Goal: Task Accomplishment & Management: Manage account settings

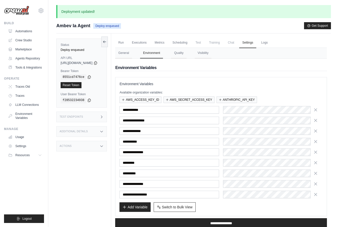
scroll to position [39, 0]
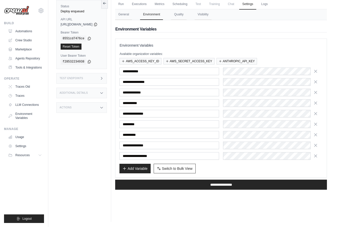
click at [99, 108] on div "Actions" at bounding box center [81, 107] width 51 height 11
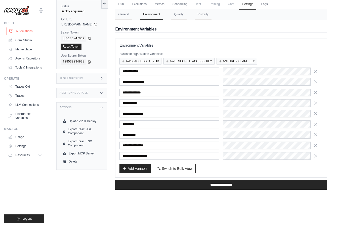
click at [31, 31] on link "Automations" at bounding box center [26, 31] width 38 height 8
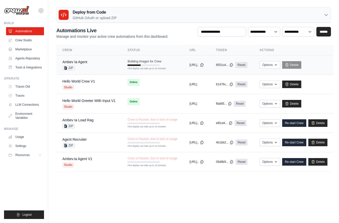
click at [104, 64] on div "Ambev Ia Agent ZIP" at bounding box center [88, 64] width 53 height 11
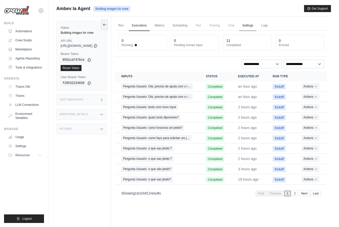
click at [256, 26] on link "Settings" at bounding box center [247, 25] width 17 height 11
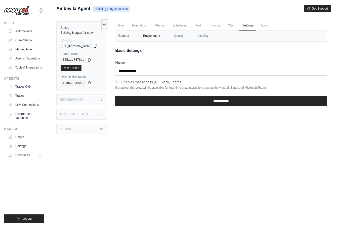
click at [151, 37] on button "Environment" at bounding box center [151, 36] width 23 height 11
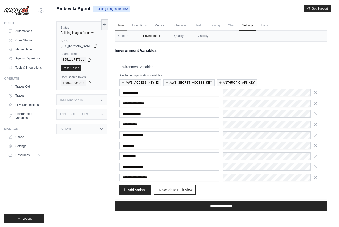
click at [127, 24] on link "Run" at bounding box center [121, 25] width 12 height 11
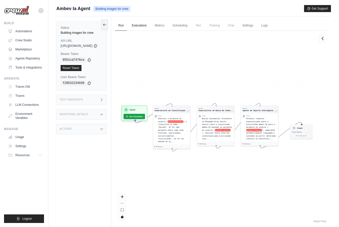
click at [150, 25] on link "Executions" at bounding box center [139, 25] width 21 height 11
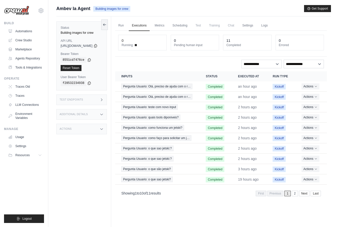
click at [89, 134] on div "Actions" at bounding box center [81, 129] width 51 height 11
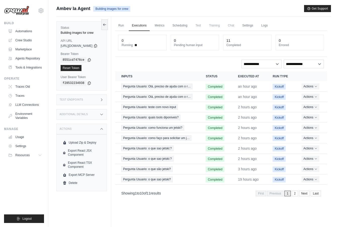
click at [91, 131] on div "Actions" at bounding box center [81, 129] width 51 height 11
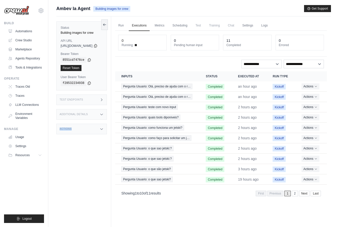
click at [91, 131] on div "Actions" at bounding box center [81, 129] width 51 height 11
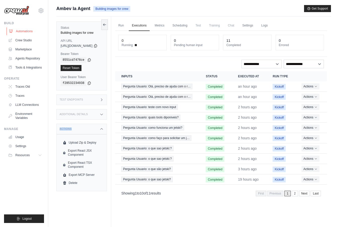
click at [28, 29] on link "Automations" at bounding box center [26, 31] width 38 height 8
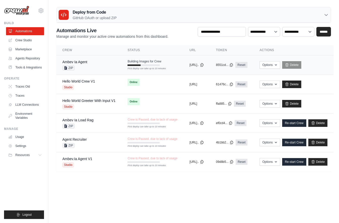
click at [150, 63] on div "Building Images for Crew First deploy can take up to 10 minutes" at bounding box center [145, 62] width 34 height 7
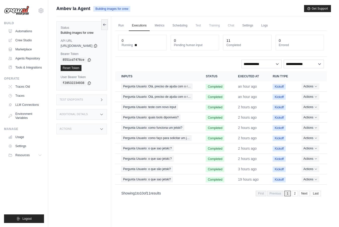
click at [282, 27] on ul "Run Executions Metrics Scheduling Test Training Chat Settings Logs" at bounding box center [221, 25] width 212 height 10
click at [271, 25] on link "Logs" at bounding box center [264, 25] width 13 height 11
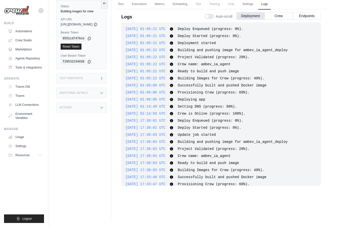
scroll to position [385, 0]
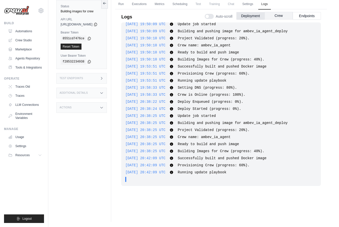
click at [278, 13] on button "Crew" at bounding box center [279, 16] width 28 height 8
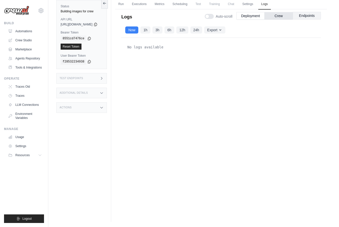
click at [307, 17] on button "Endpoints" at bounding box center [307, 16] width 28 height 8
click at [252, 17] on button "Deployment" at bounding box center [251, 16] width 28 height 8
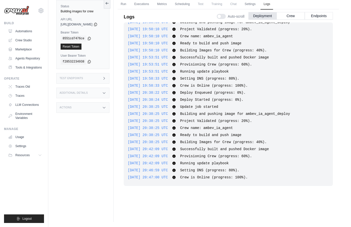
scroll to position [394, 0]
click at [124, 4] on link "Run" at bounding box center [124, 4] width 12 height 11
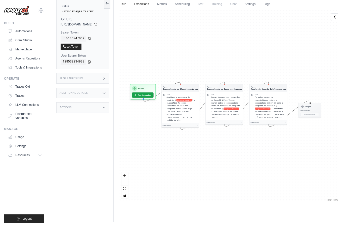
click at [152, 8] on link "Executions" at bounding box center [141, 4] width 21 height 11
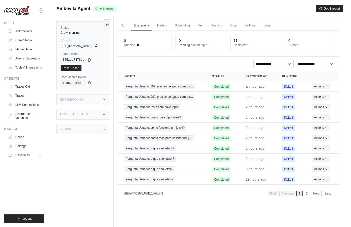
click at [98, 46] on icon at bounding box center [96, 46] width 4 height 4
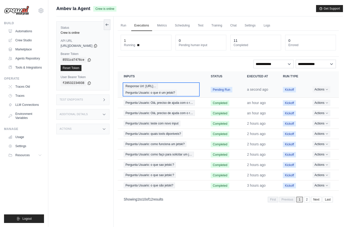
click at [158, 85] on span "Response Url: https://smba.trafficmanager.n…" at bounding box center [141, 86] width 34 height 6
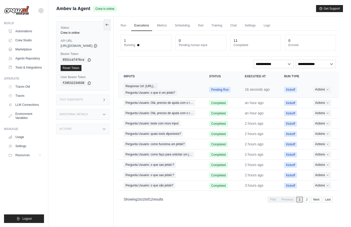
click at [203, 91] on td "Response Url: [URL]… Pergunta Usuario: o que é um jetski?" at bounding box center [161, 89] width 86 height 16
click at [158, 86] on span "Response Url: [URL]…" at bounding box center [141, 86] width 34 height 6
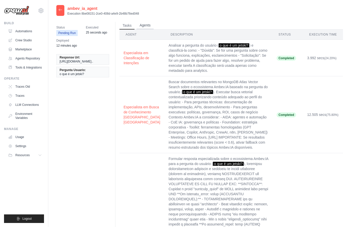
click at [151, 27] on button "Agents" at bounding box center [145, 26] width 17 height 8
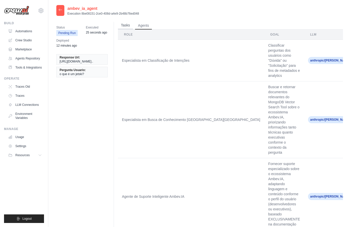
click at [129, 25] on button "Tasks" at bounding box center [125, 26] width 15 height 8
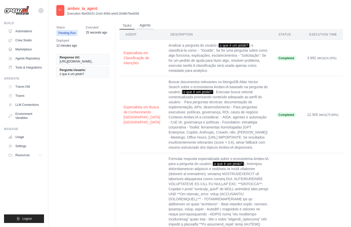
click at [144, 25] on button "Agents" at bounding box center [145, 26] width 17 height 8
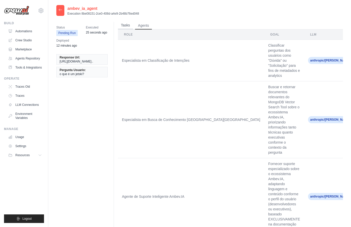
click at [126, 26] on button "Tasks" at bounding box center [125, 26] width 15 height 8
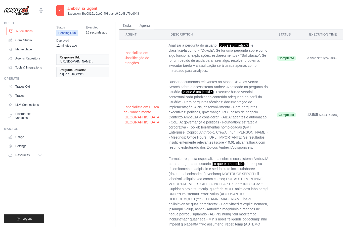
click at [30, 28] on link "Automations" at bounding box center [26, 31] width 38 height 8
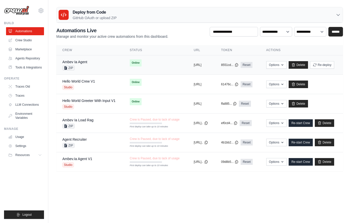
click at [150, 64] on td "Online" at bounding box center [156, 62] width 64 height 15
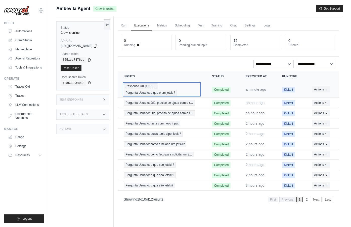
click at [200, 90] on div "Response Url: [URL]… Pergunta Usuario: o que é um jetski?" at bounding box center [162, 89] width 76 height 12
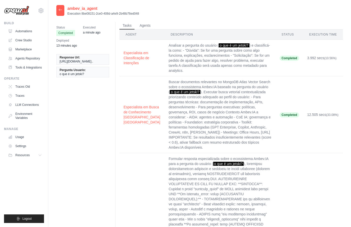
click at [64, 10] on div at bounding box center [60, 10] width 8 height 11
click at [62, 10] on icon at bounding box center [60, 10] width 4 height 4
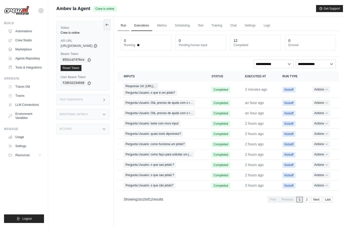
click at [129, 26] on link "Run" at bounding box center [124, 25] width 12 height 11
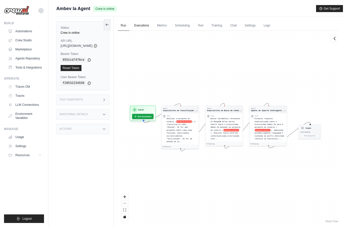
click at [143, 27] on link "Executions" at bounding box center [141, 25] width 21 height 11
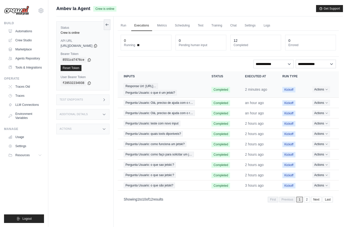
click at [309, 88] on td "Actions View Details Delete" at bounding box center [323, 89] width 33 height 16
click at [217, 84] on td "Completed" at bounding box center [222, 89] width 33 height 16
click at [213, 87] on td "Completed" at bounding box center [222, 89] width 33 height 16
click at [224, 92] on td "Completed" at bounding box center [222, 89] width 33 height 16
click at [324, 90] on button "Actions" at bounding box center [322, 89] width 18 height 6
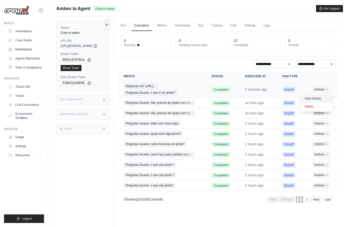
click at [323, 98] on link "View Details" at bounding box center [317, 98] width 32 height 8
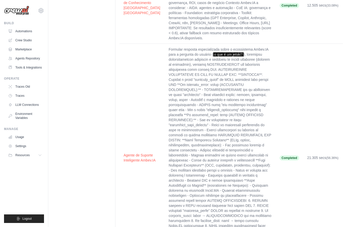
scroll to position [376, 0]
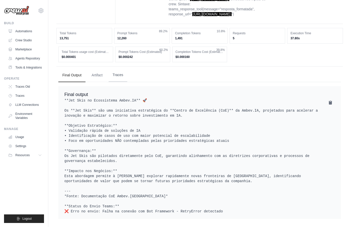
click at [117, 70] on button "Traces" at bounding box center [118, 75] width 19 height 14
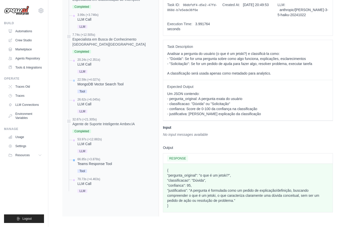
scroll to position [478, 0]
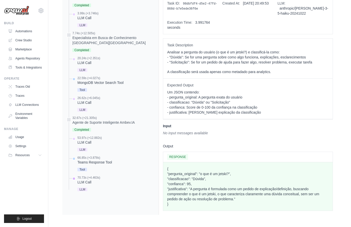
click at [86, 183] on div "LLM Call" at bounding box center [89, 181] width 23 height 5
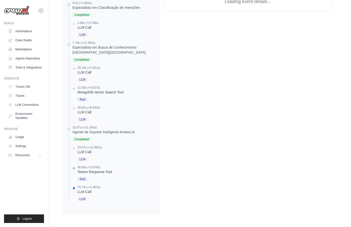
click at [98, 169] on div "Teams Response Tool" at bounding box center [95, 171] width 34 height 5
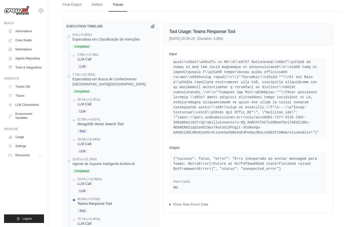
scroll to position [77, 0]
click at [194, 207] on summary "Show Raw Event Data" at bounding box center [248, 204] width 158 height 5
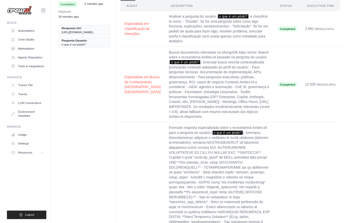
scroll to position [0, 0]
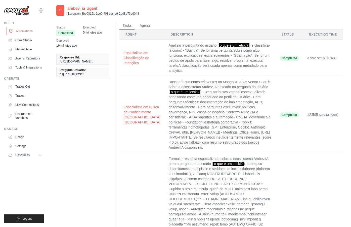
click at [25, 30] on link "Automations" at bounding box center [26, 31] width 38 height 8
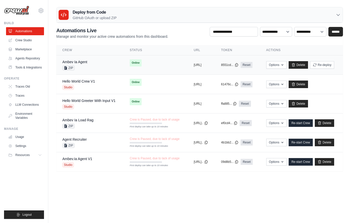
click at [160, 68] on td "Online" at bounding box center [156, 62] width 64 height 15
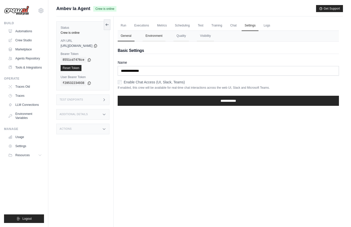
click at [157, 38] on button "Environment" at bounding box center [154, 36] width 23 height 11
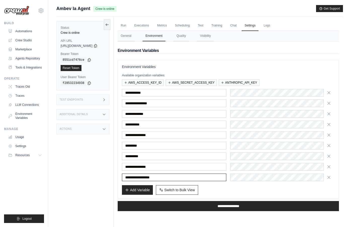
click at [160, 174] on input "**********" at bounding box center [174, 177] width 104 height 8
click at [159, 176] on input "**********" at bounding box center [174, 177] width 104 height 8
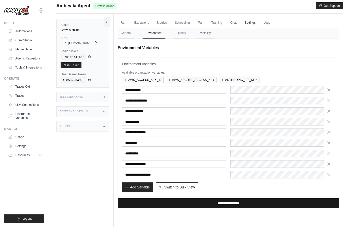
type input "**********"
click at [243, 204] on input "**********" at bounding box center [228, 203] width 221 height 10
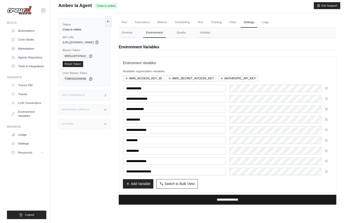
scroll to position [0, 0]
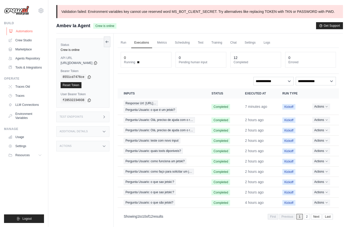
click at [26, 29] on link "Automations" at bounding box center [26, 31] width 38 height 8
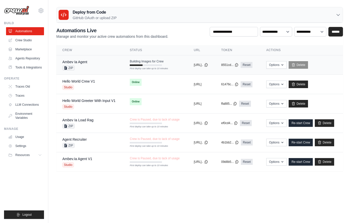
click at [173, 70] on td "Building Images for Crew First deploy can take up to 10 minutes" at bounding box center [156, 62] width 64 height 15
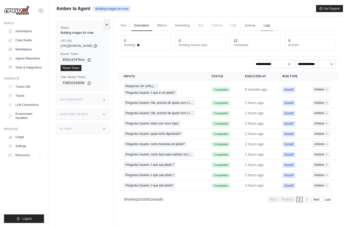
click at [273, 25] on link "Logs" at bounding box center [267, 25] width 13 height 11
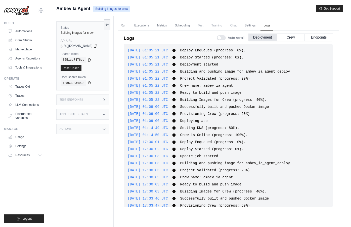
scroll to position [479, 0]
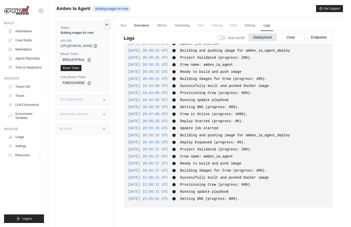
click at [145, 23] on link "Executions" at bounding box center [141, 25] width 21 height 11
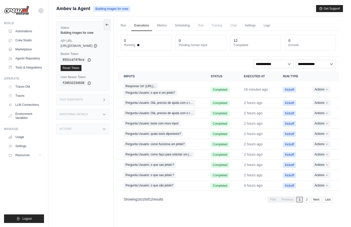
click at [186, 61] on div "**********" at bounding box center [228, 64] width 215 height 9
